Goal: Task Accomplishment & Management: Complete application form

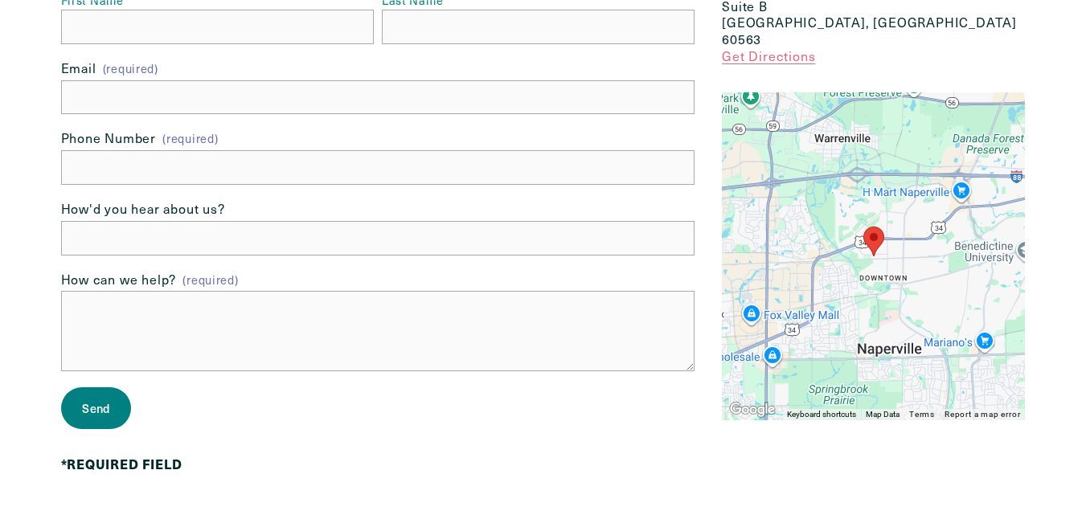
scroll to position [186, 0]
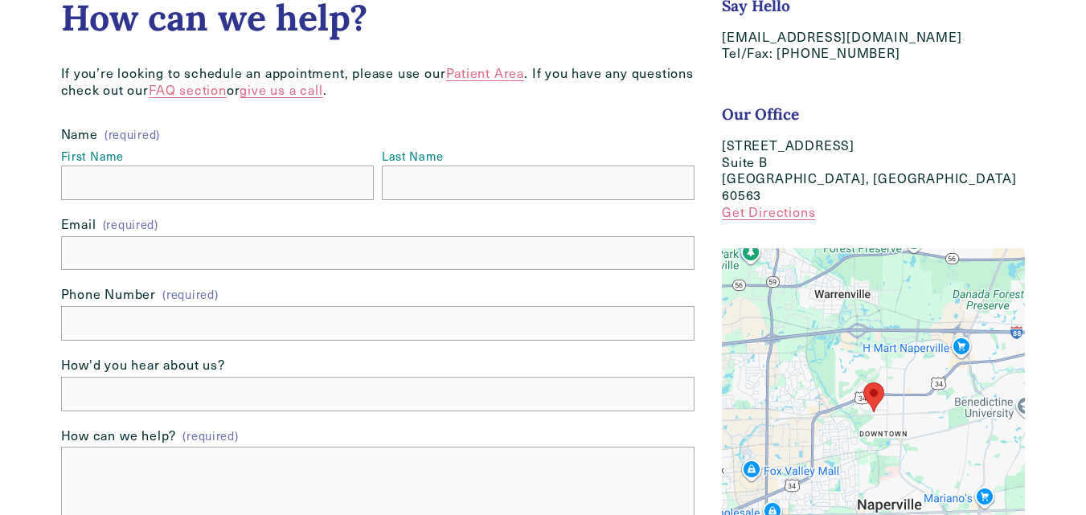
click at [0, 142] on div at bounding box center [543, 264] width 1086 height 900
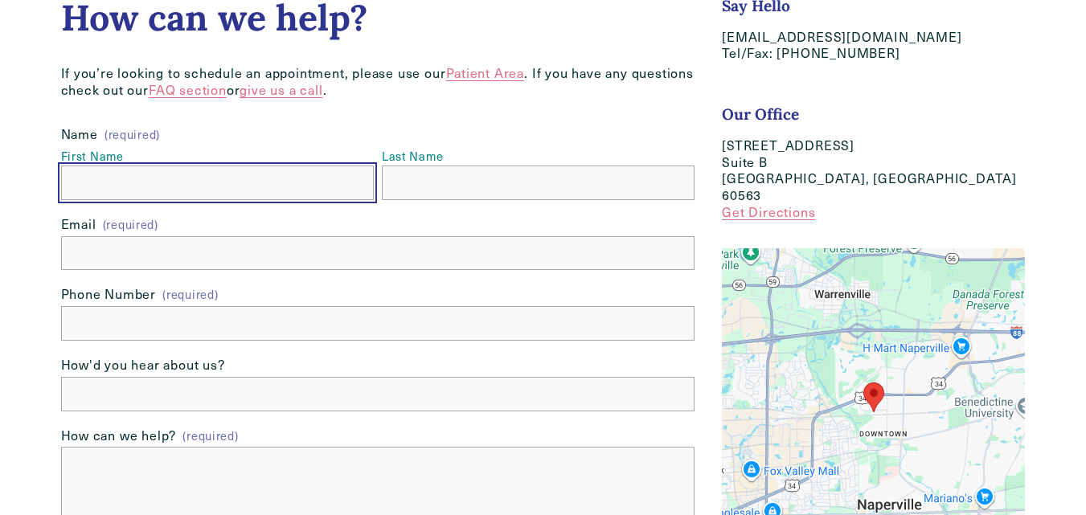
drag, startPoint x: 112, startPoint y: 182, endPoint x: 178, endPoint y: 196, distance: 66.5
click at [132, 190] on input "First Name" at bounding box center [217, 183] width 313 height 35
type input "Jessica"
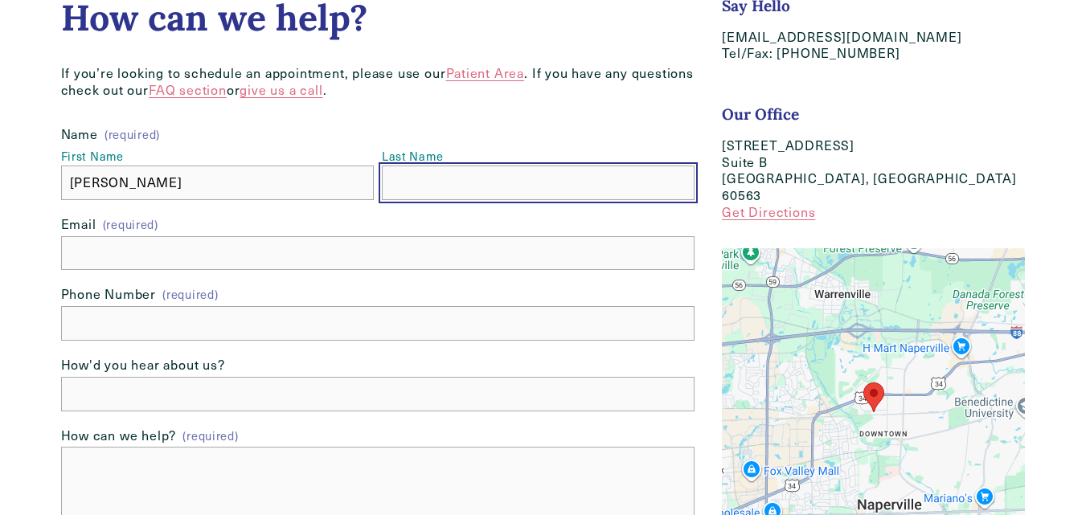
type input "Snyder"
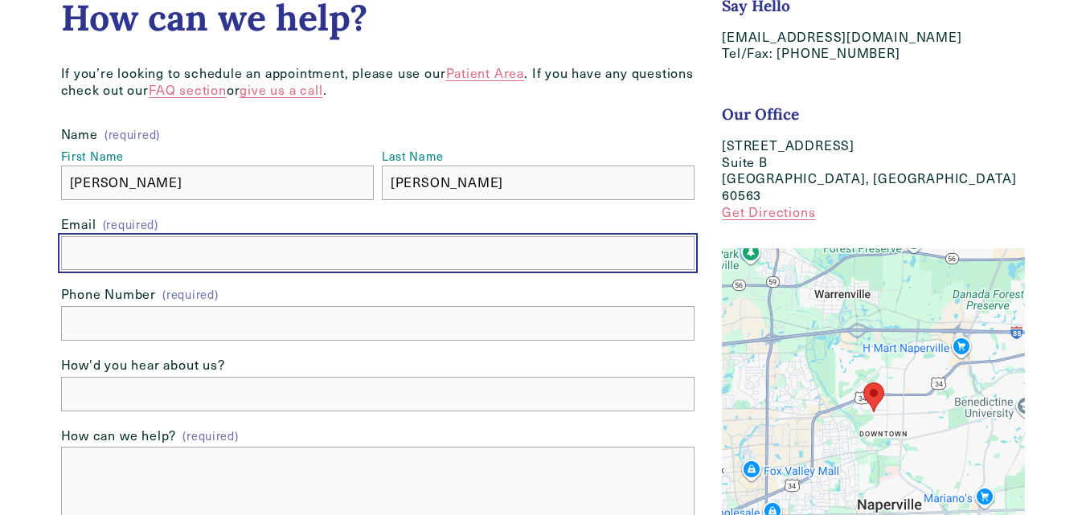
type input "Partners@hrmedicalfinancing.com"
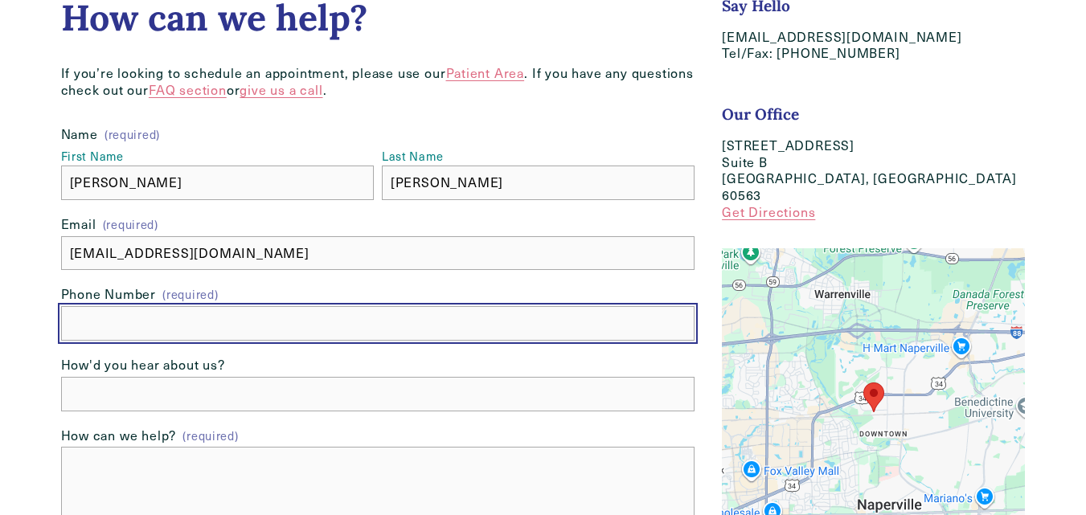
type input "(843) 212-1094"
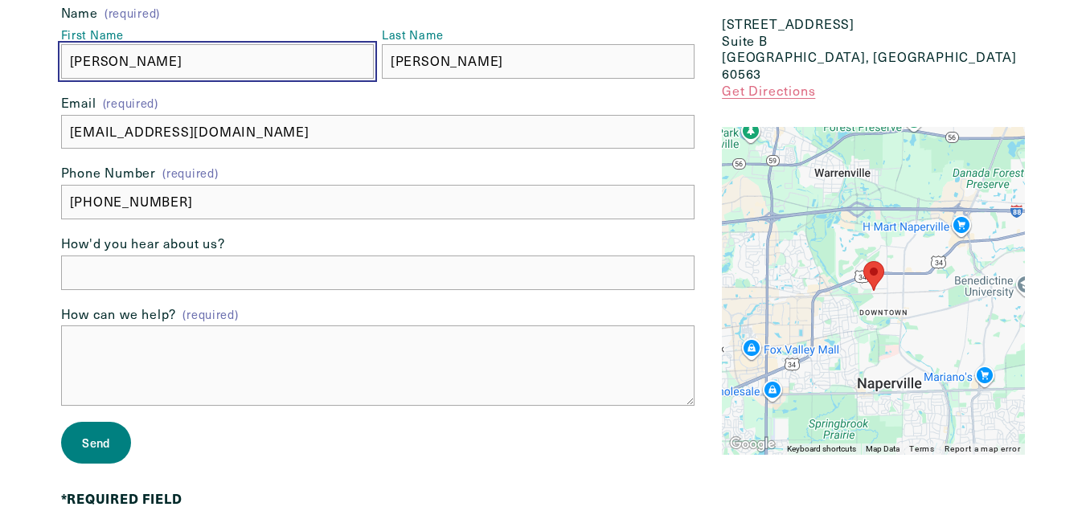
scroll to position [400, 0]
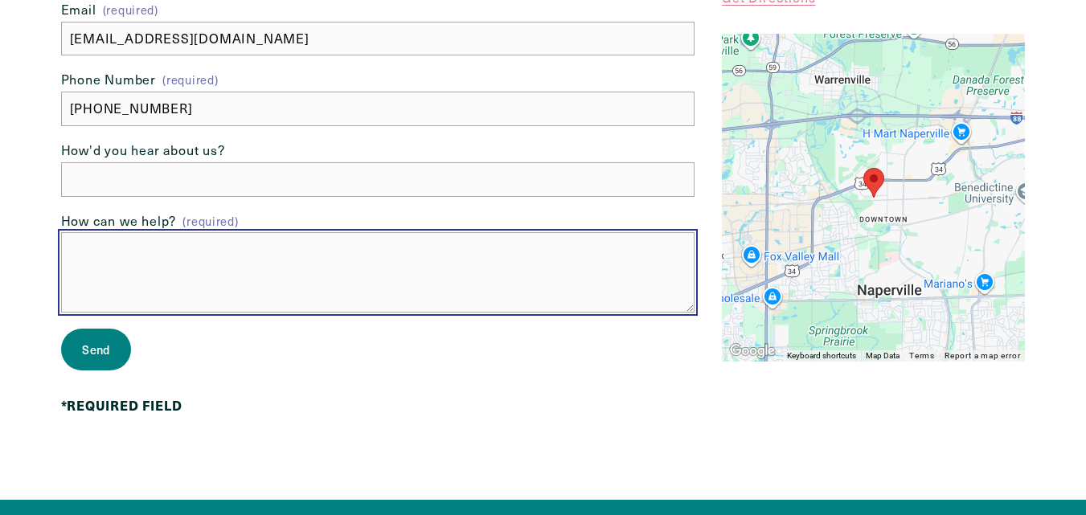
click at [188, 262] on textarea "How can we help? (required)" at bounding box center [378, 272] width 634 height 80
paste textarea "Please FWD to the patient financing manager (they’ll want to see this!) This pa…"
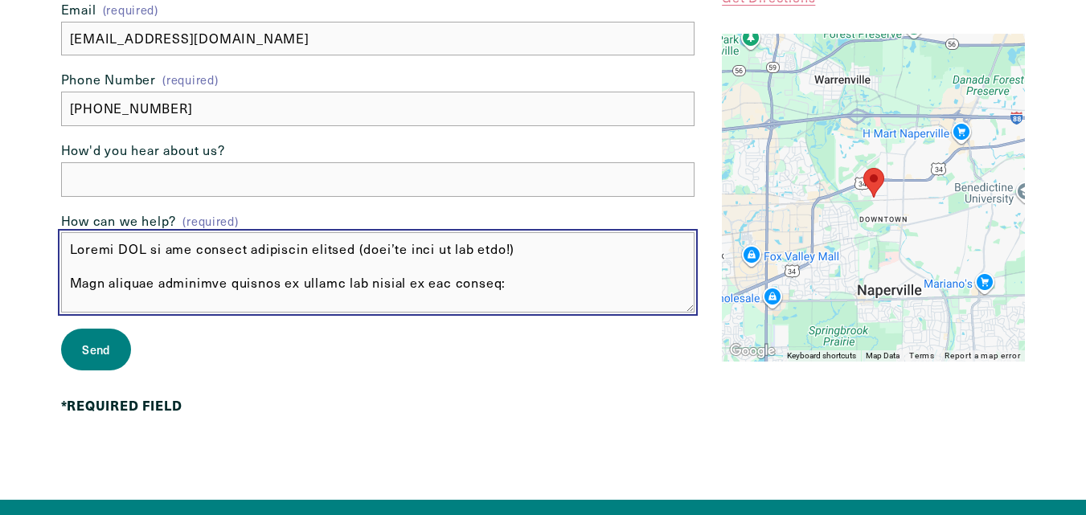
type textarea "Please FWD to the patient financing manager (they’ll want to see this!) This pa…"
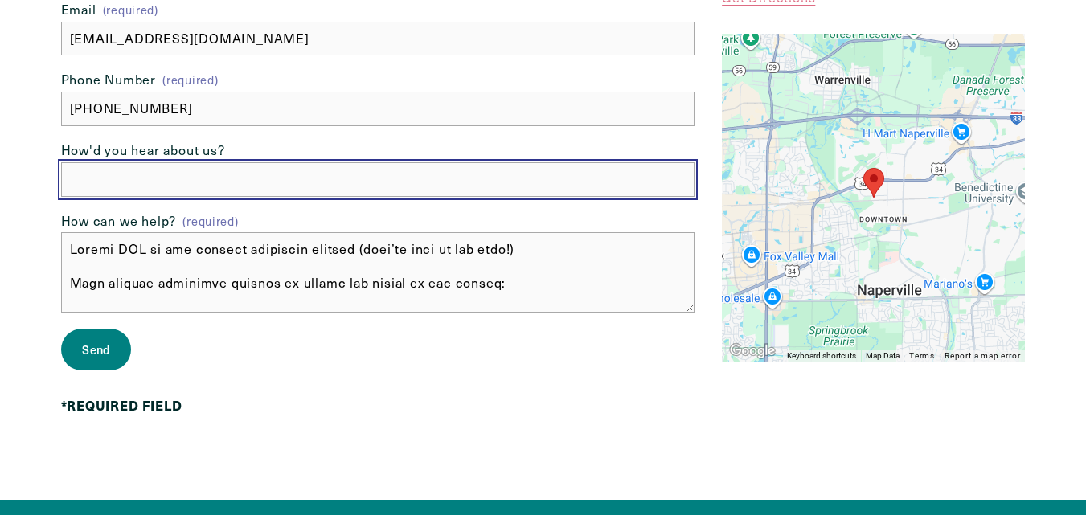
scroll to position [448, 0]
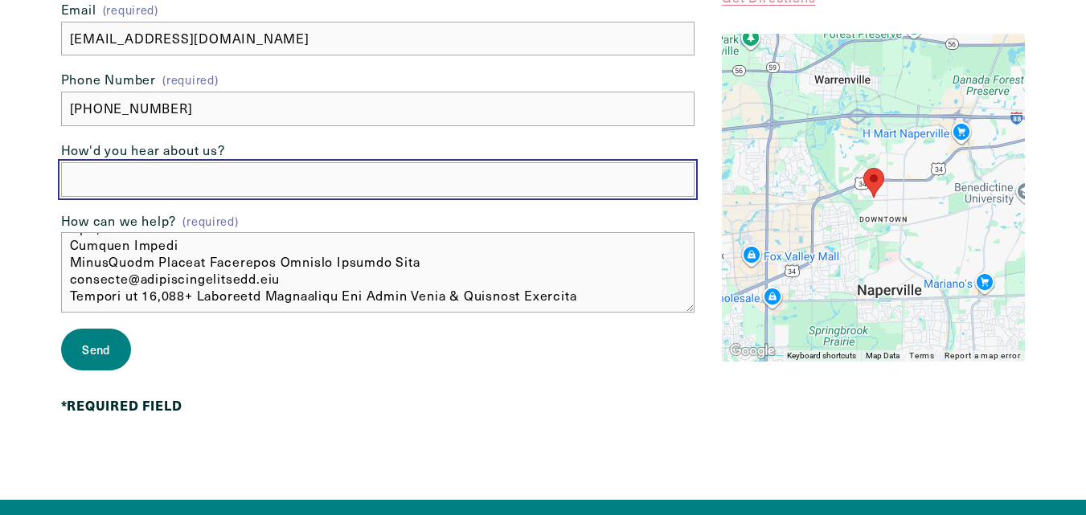
click at [179, 163] on input "How'd you hear about us?" at bounding box center [378, 179] width 634 height 35
type input "dsf"
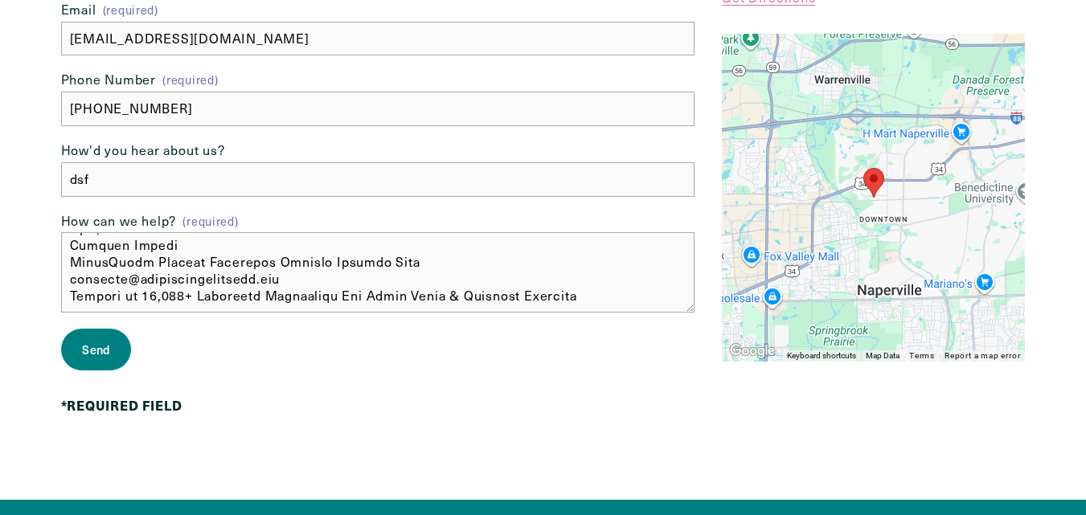
click at [112, 340] on button "Send Send" at bounding box center [96, 350] width 71 height 42
